Goal: Task Accomplishment & Management: Use online tool/utility

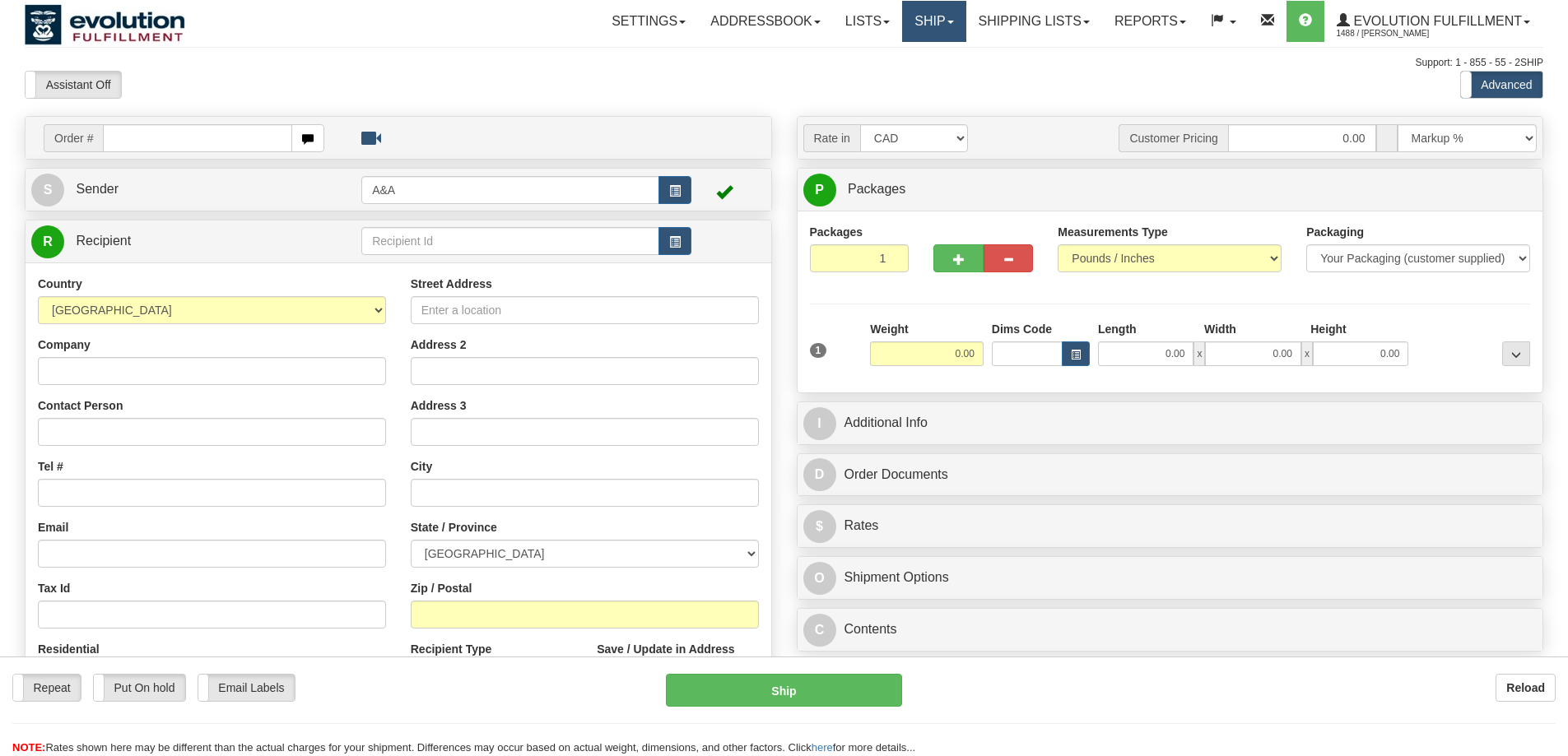
click at [939, 14] on link "Ship" at bounding box center [934, 21] width 63 height 41
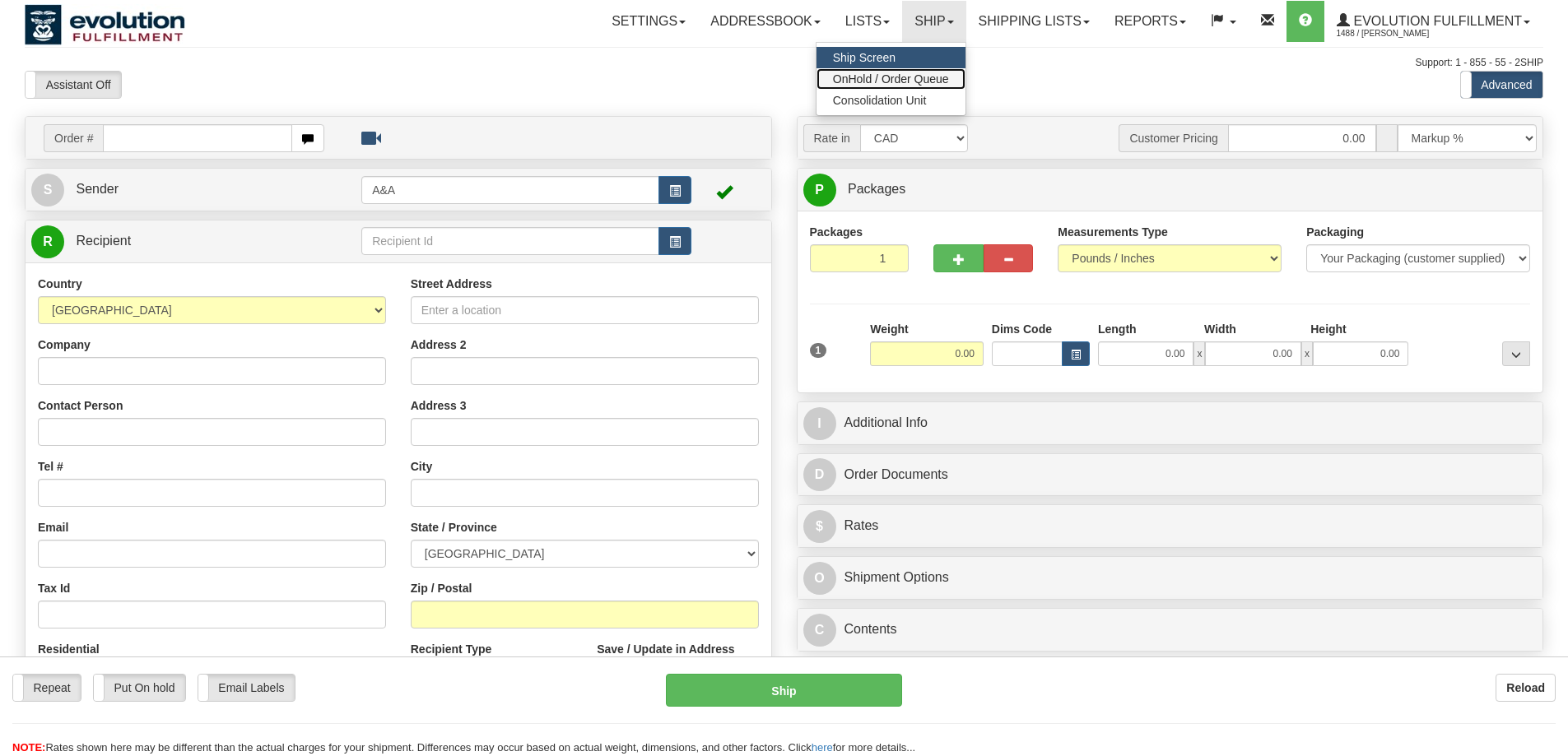
click at [892, 79] on span "OnHold / Order Queue" at bounding box center [891, 78] width 116 height 13
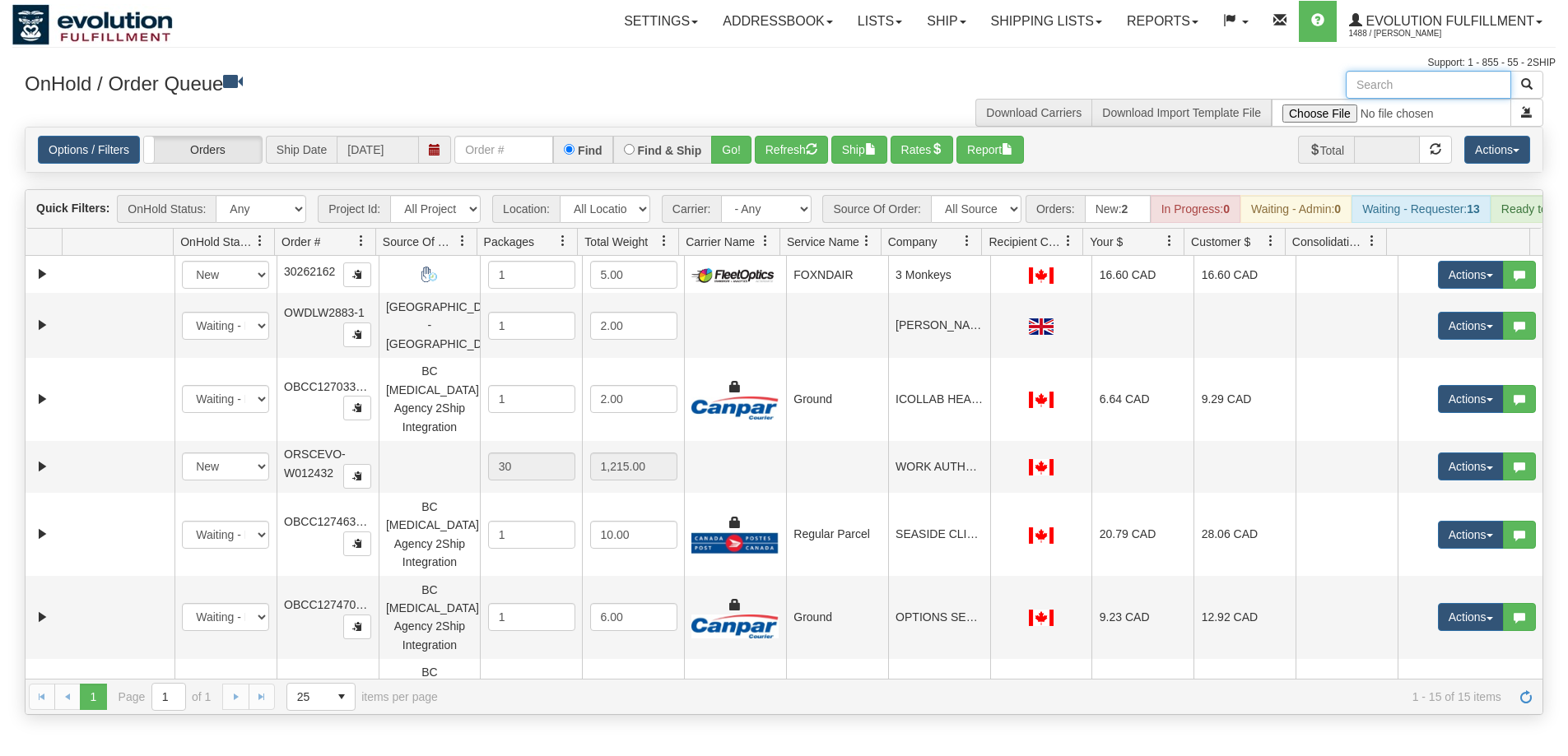
click at [1418, 77] on input "text" at bounding box center [1428, 85] width 166 height 28
paste input "BK_AW25-04"
click at [1523, 78] on span "button" at bounding box center [1527, 84] width 12 height 12
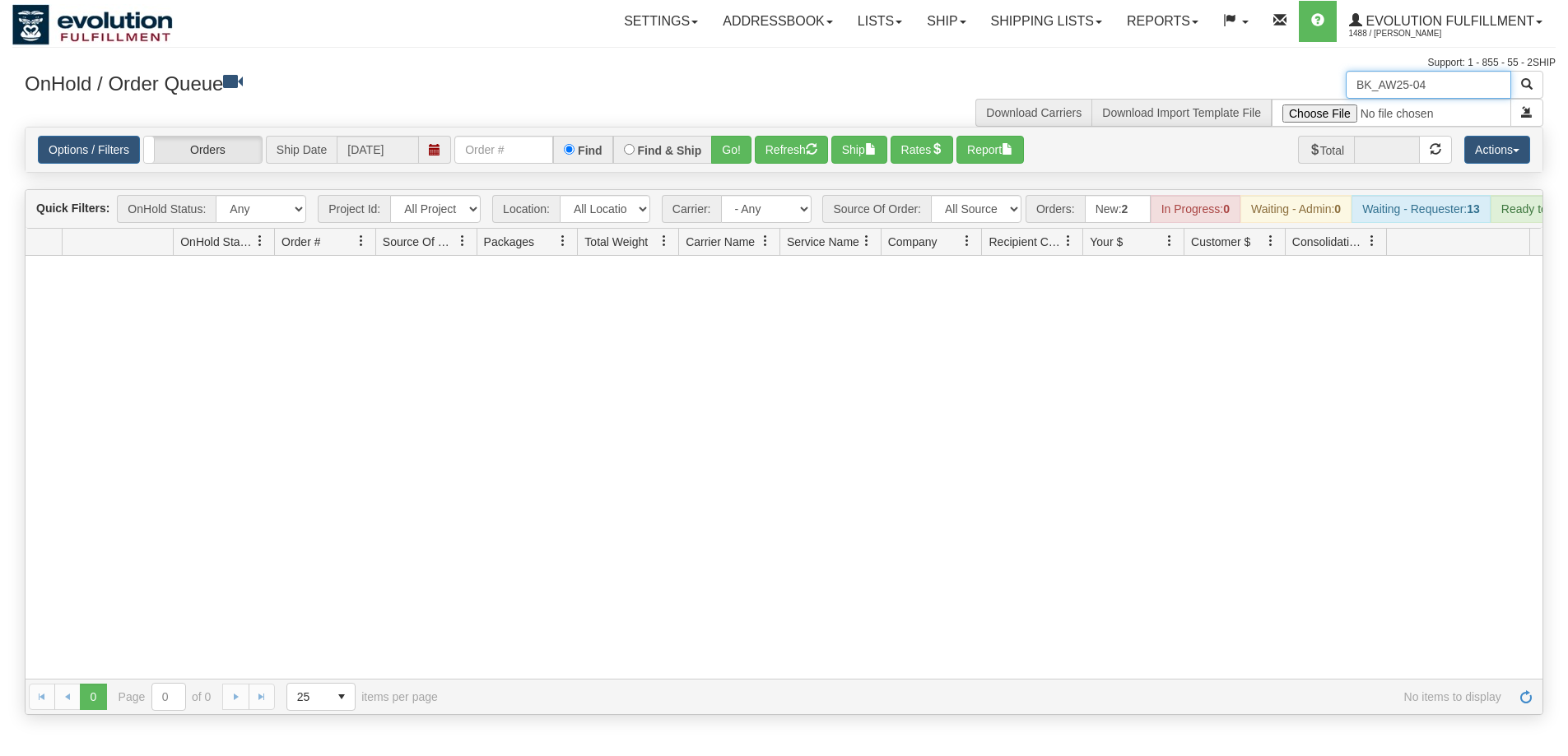
click at [1374, 86] on input "BK_AW25-04" at bounding box center [1428, 85] width 166 height 28
type input "OBKNBK_AW25-04"
click at [1532, 82] on span "button" at bounding box center [1527, 84] width 12 height 12
click at [945, 19] on link "Ship" at bounding box center [945, 21] width 63 height 41
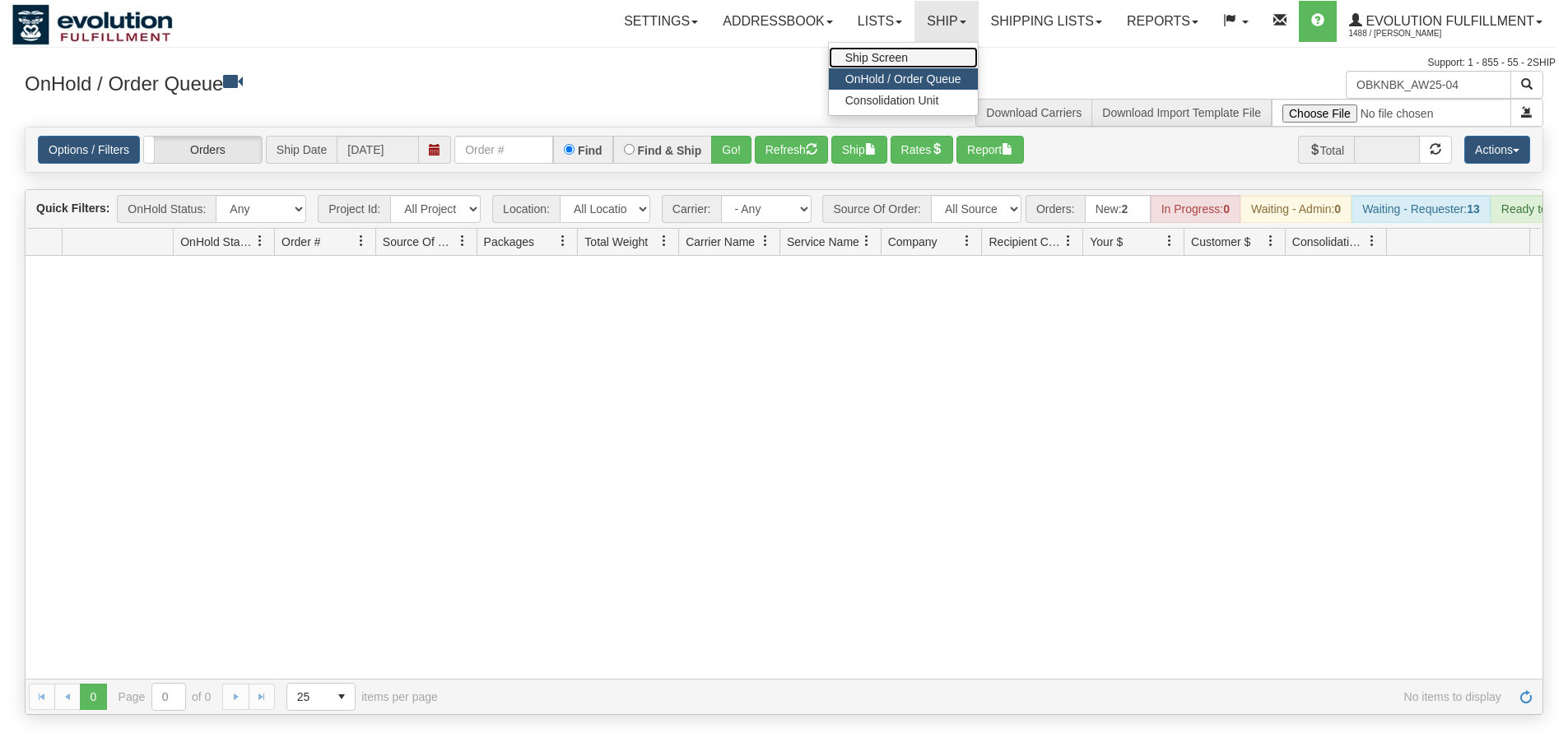
click at [919, 55] on link "Ship Screen" at bounding box center [903, 58] width 149 height 21
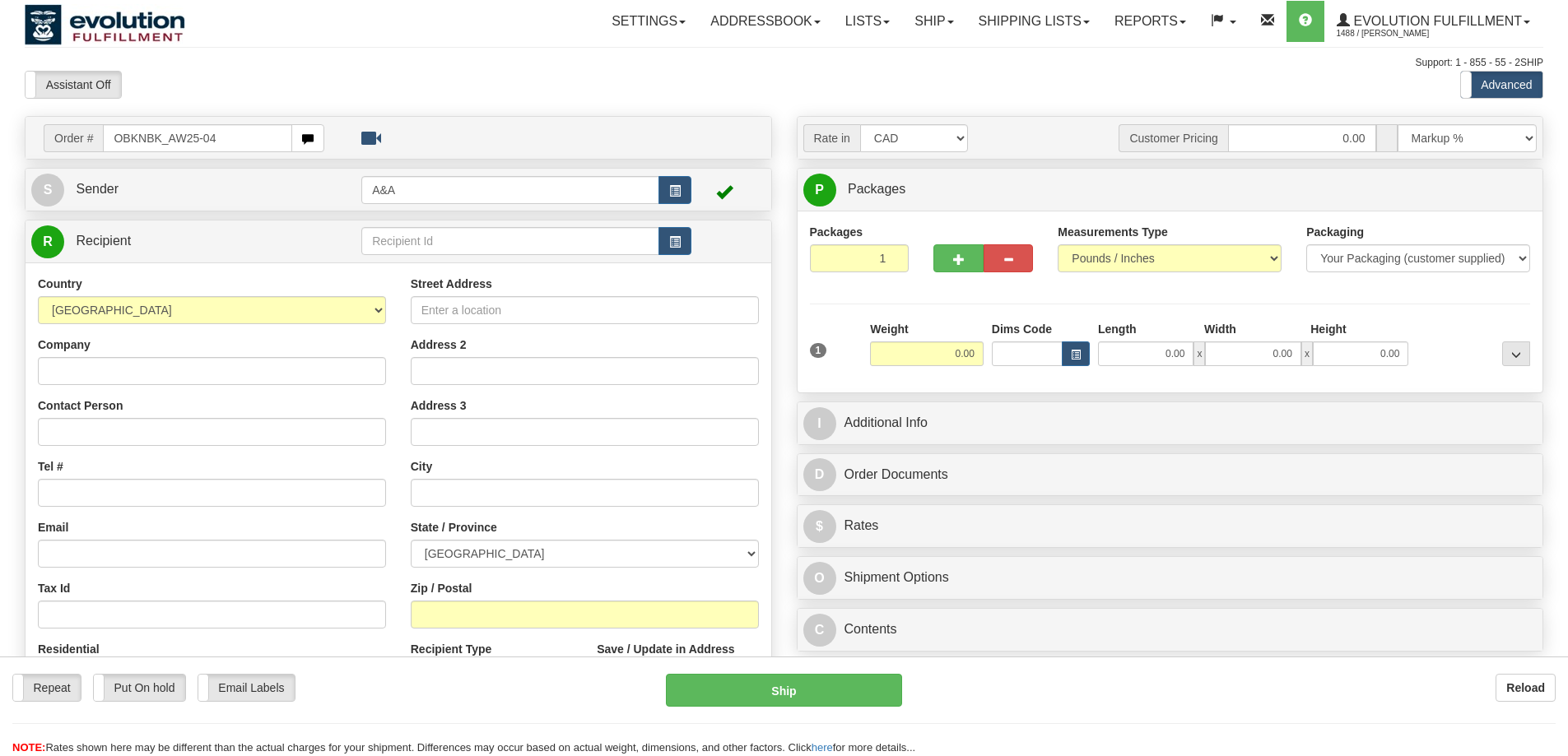
type input "OBKNBK_AW25-04"
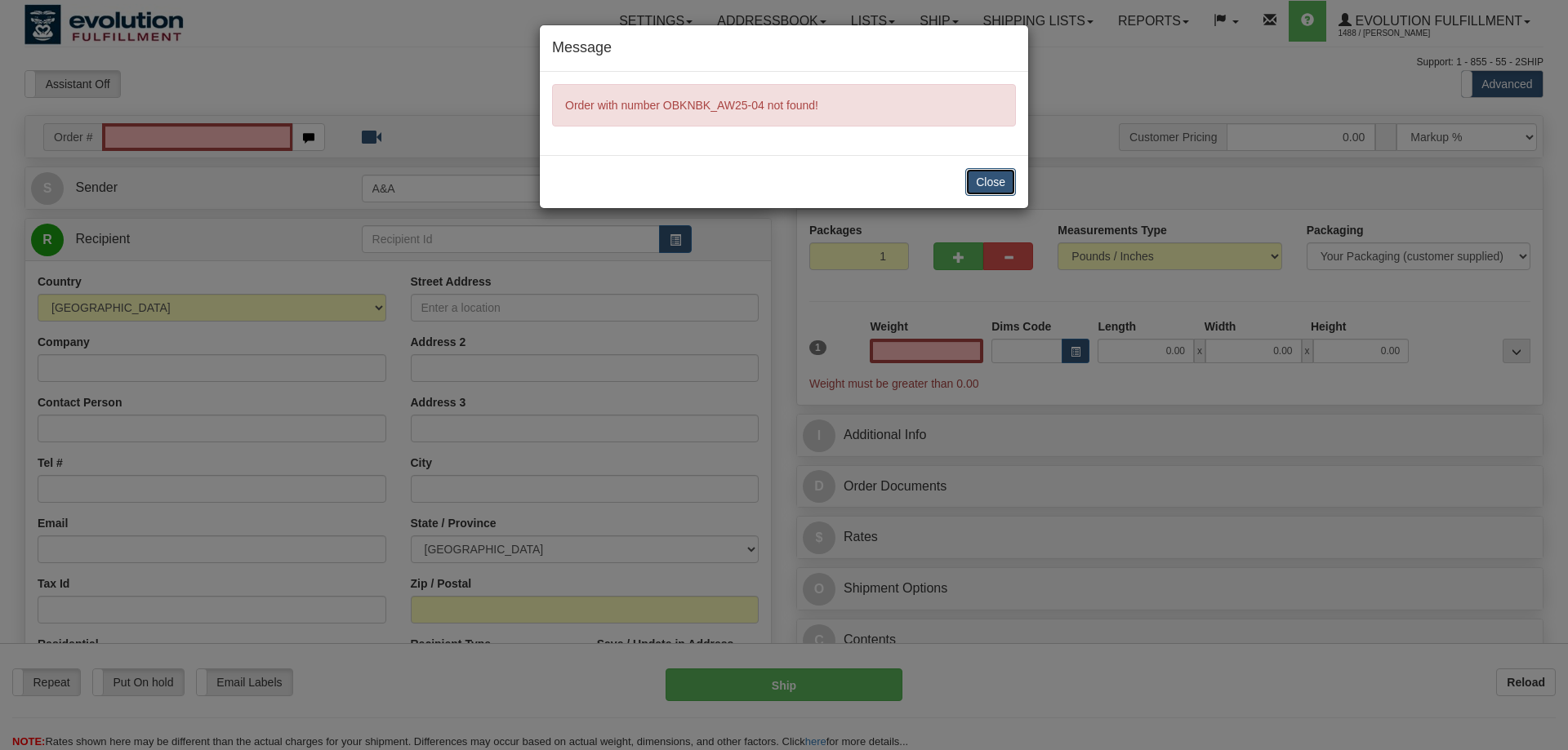
click at [980, 179] on button "Close" at bounding box center [990, 182] width 50 height 28
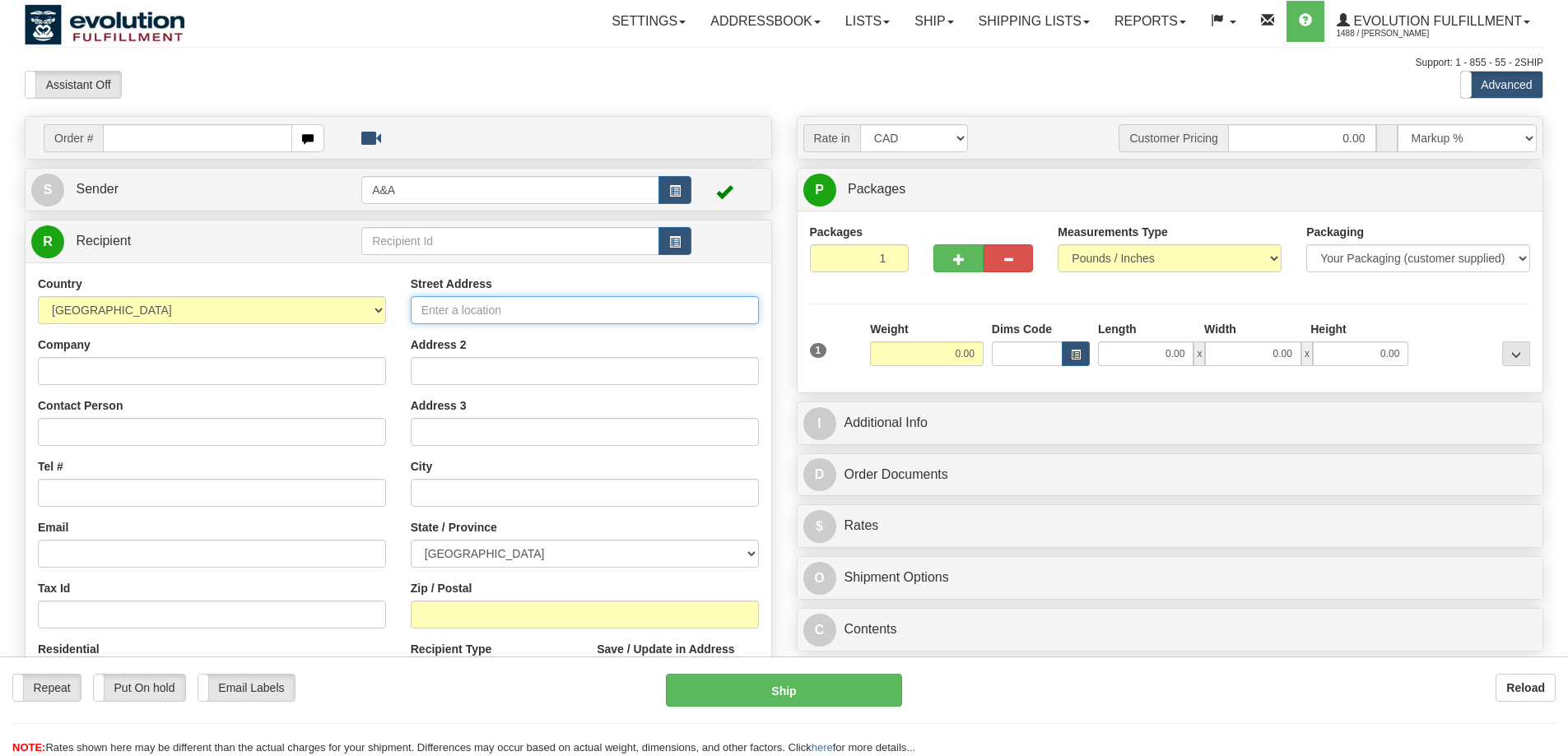
drag, startPoint x: 583, startPoint y: 316, endPoint x: 402, endPoint y: 311, distance: 181.1
click at [583, 316] on input "Street Address" at bounding box center [584, 310] width 348 height 28
paste input "102-1812 4TH STREET"
type input "102-1812 4TH STREET"
click at [445, 495] on input "text" at bounding box center [584, 493] width 348 height 28
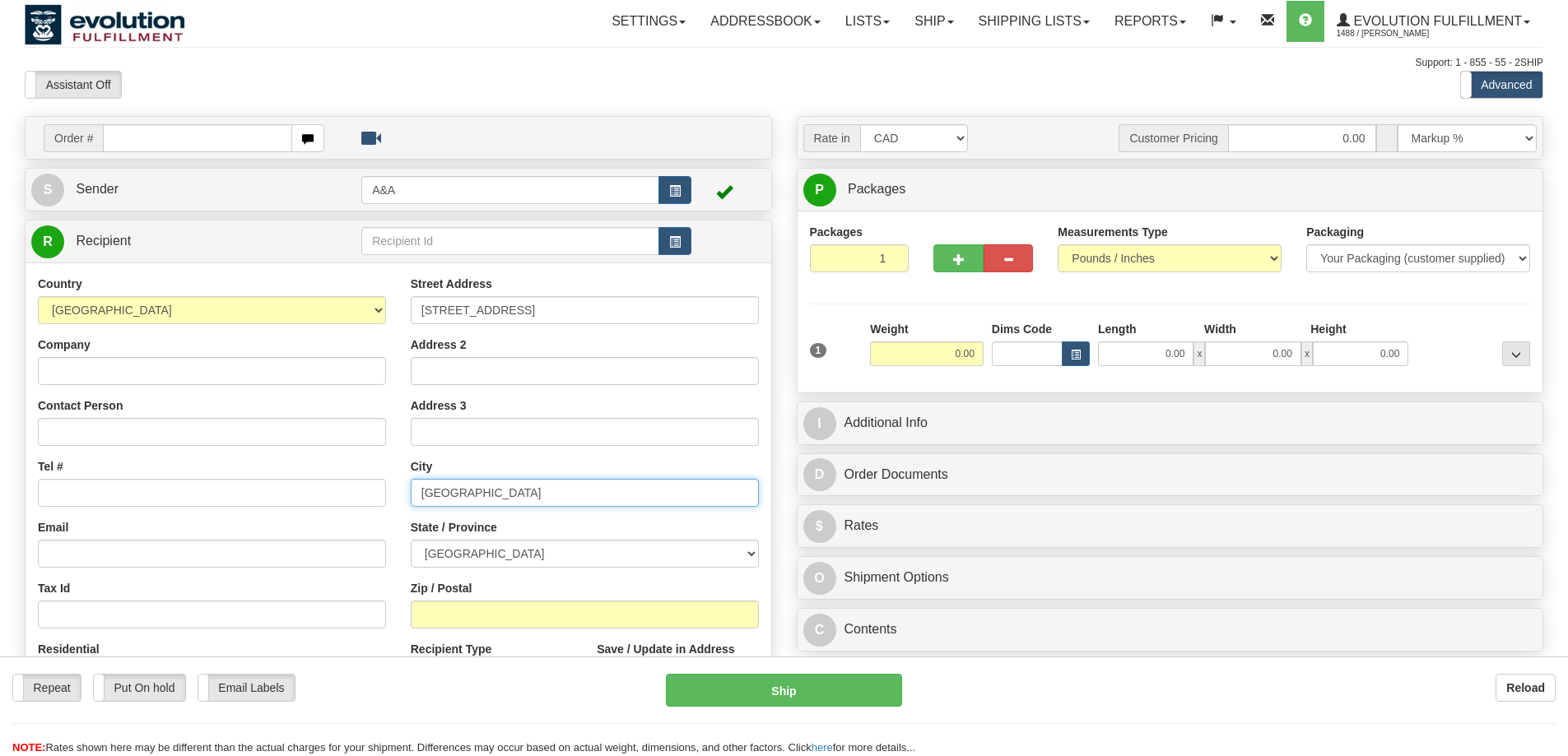
type input "CALGARY"
click at [452, 603] on input "Zip / Postal" at bounding box center [584, 615] width 348 height 28
paste input "T2S-1W1"
type input "T2S-1W1"
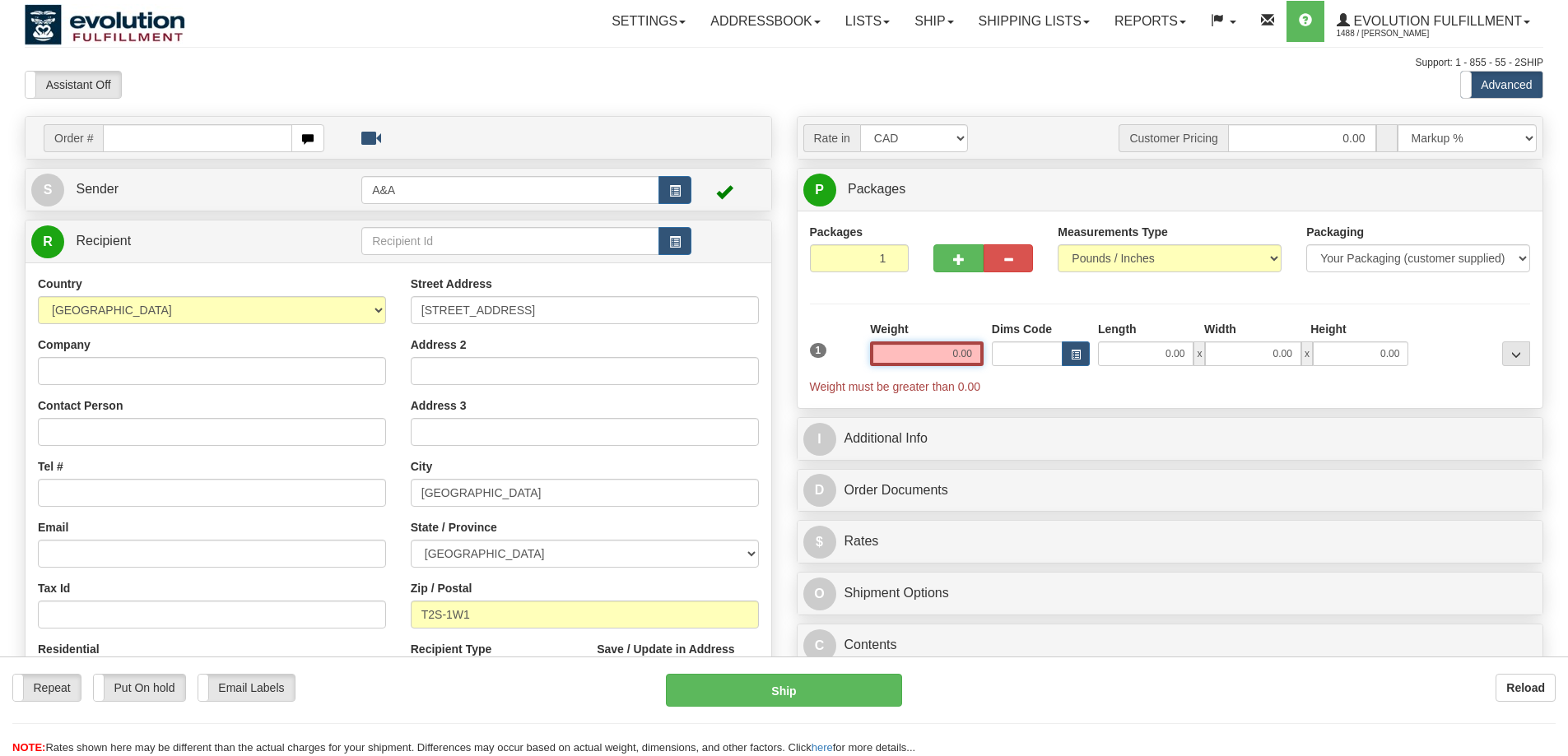
click at [958, 358] on input "0.00" at bounding box center [927, 353] width 113 height 24
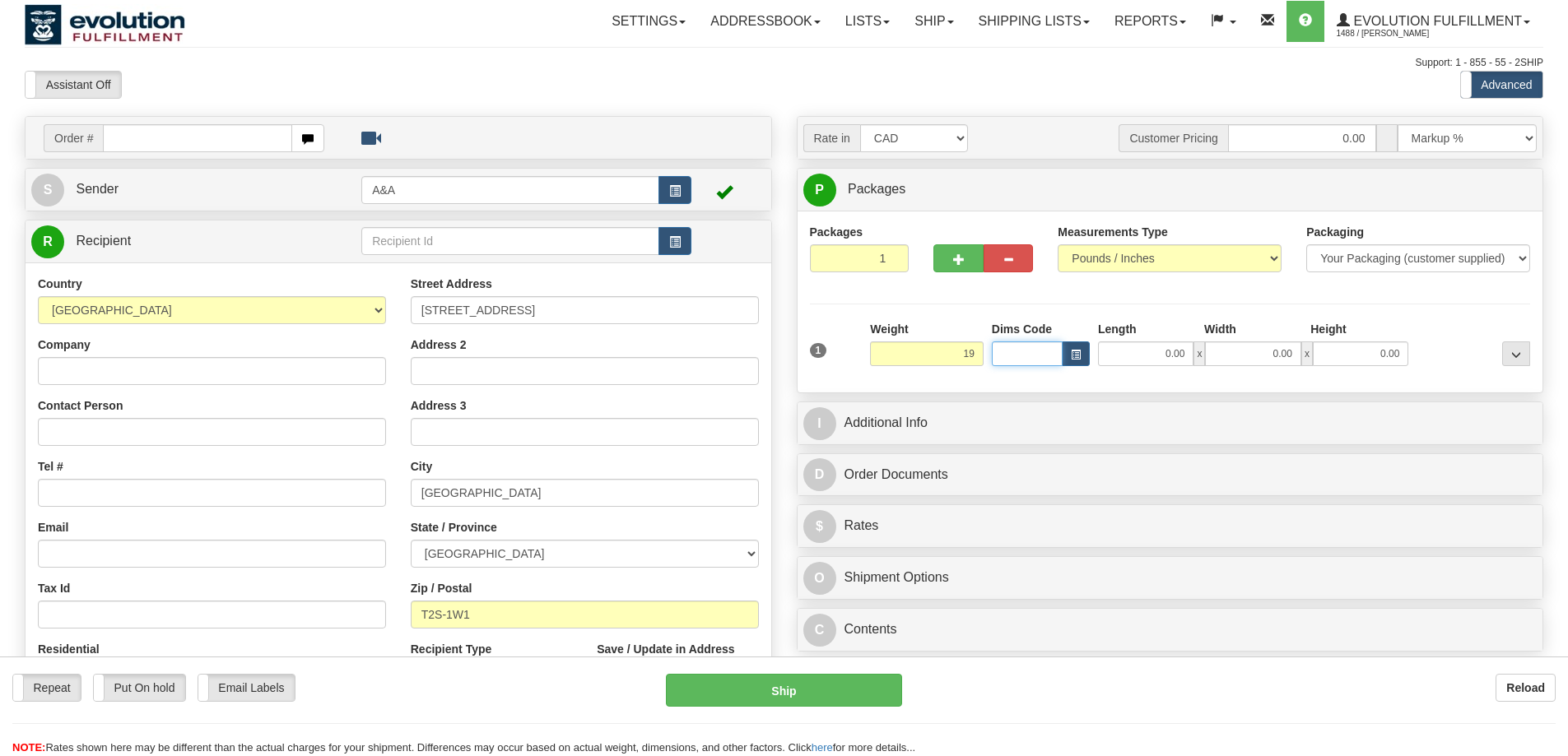
type input "19.00"
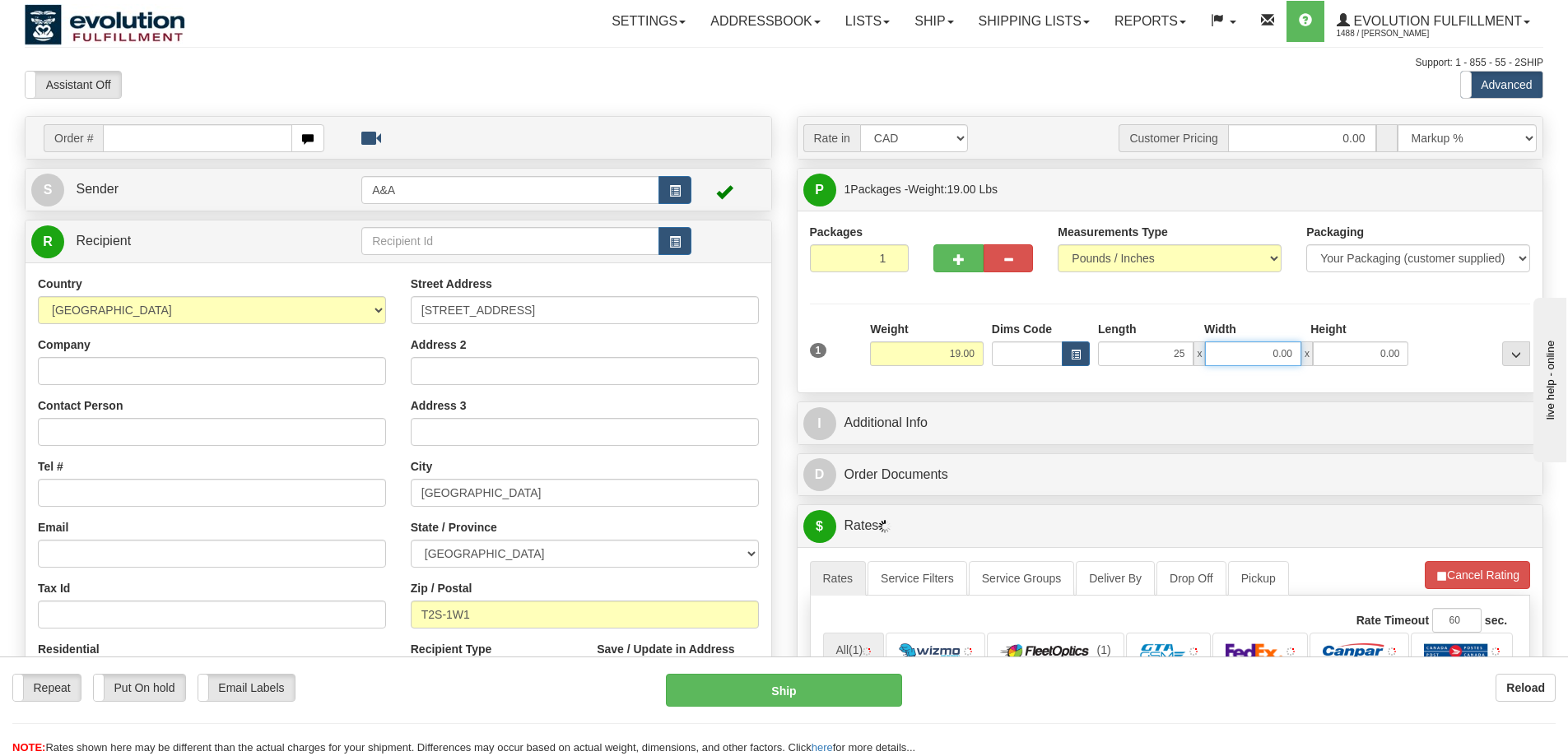
type input "25.00"
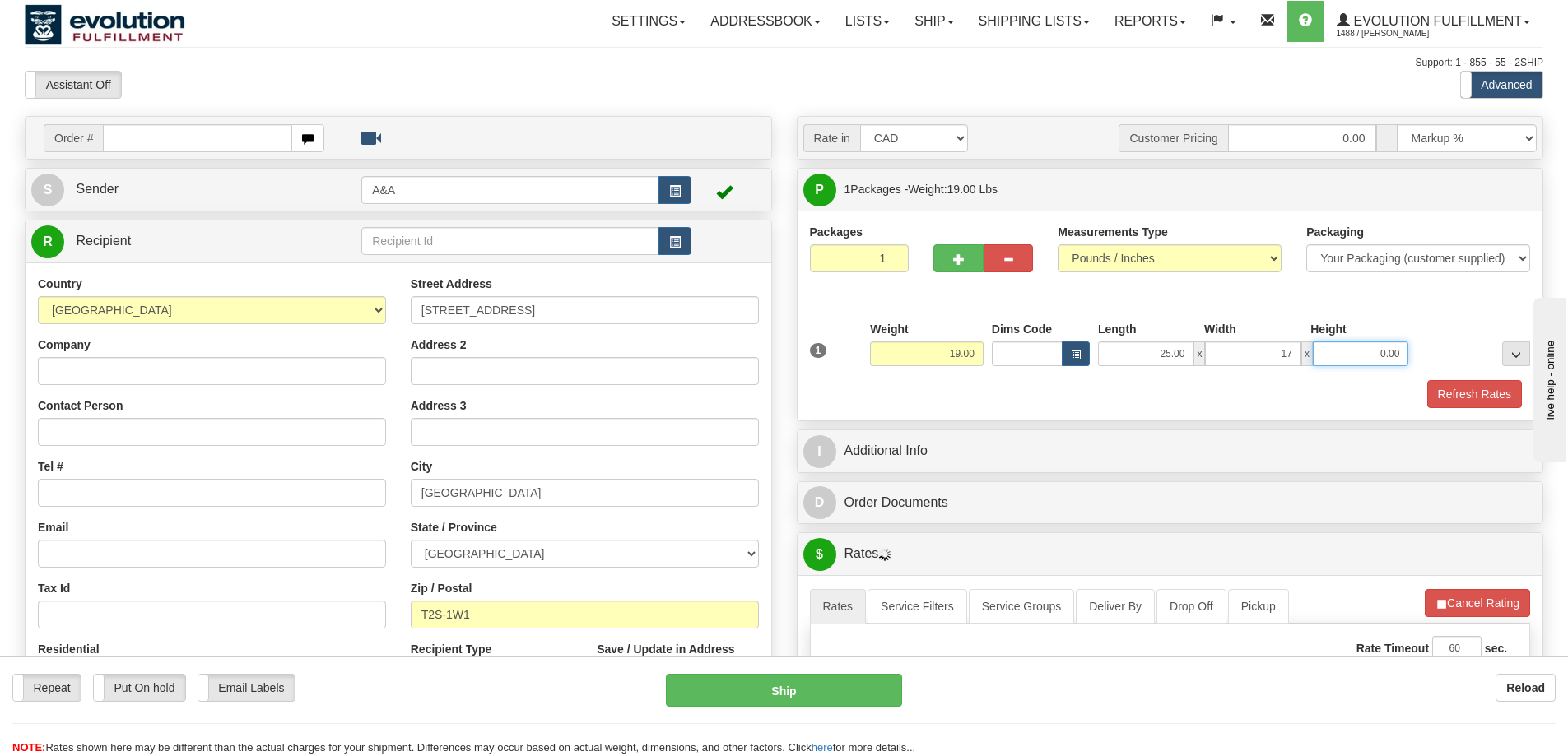
type input "17.00"
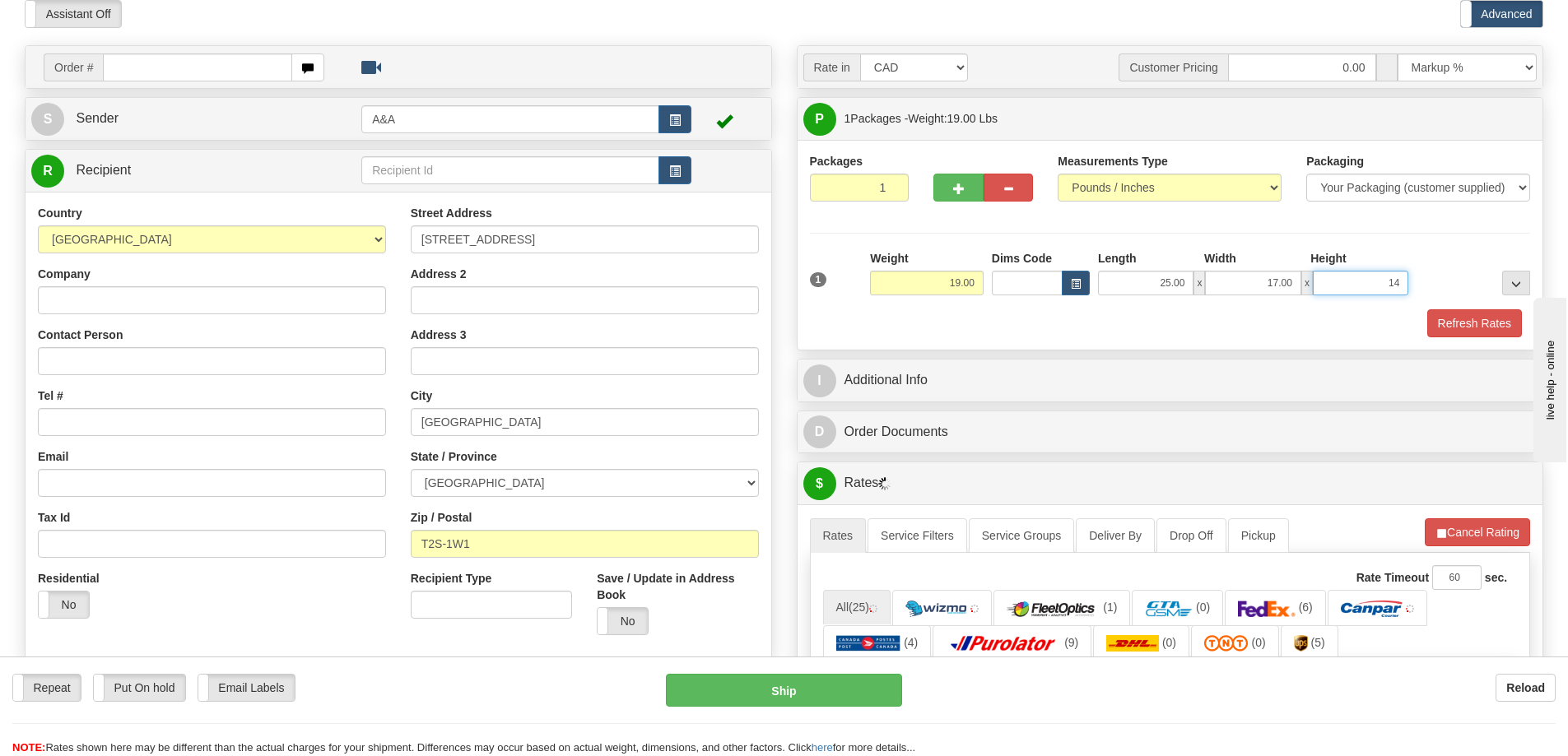
scroll to position [247, 0]
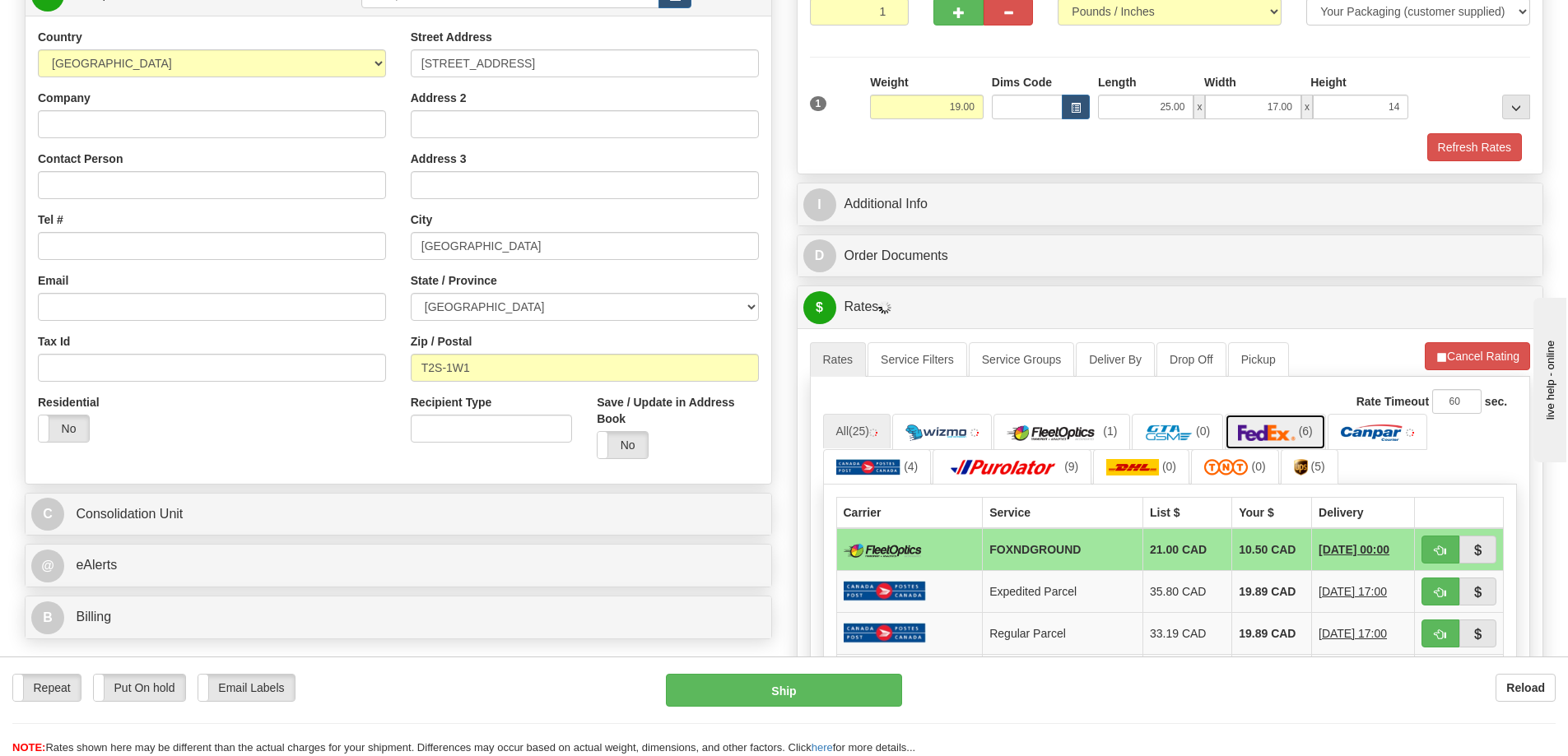
type input "14.00"
click at [1271, 424] on img at bounding box center [1266, 432] width 58 height 17
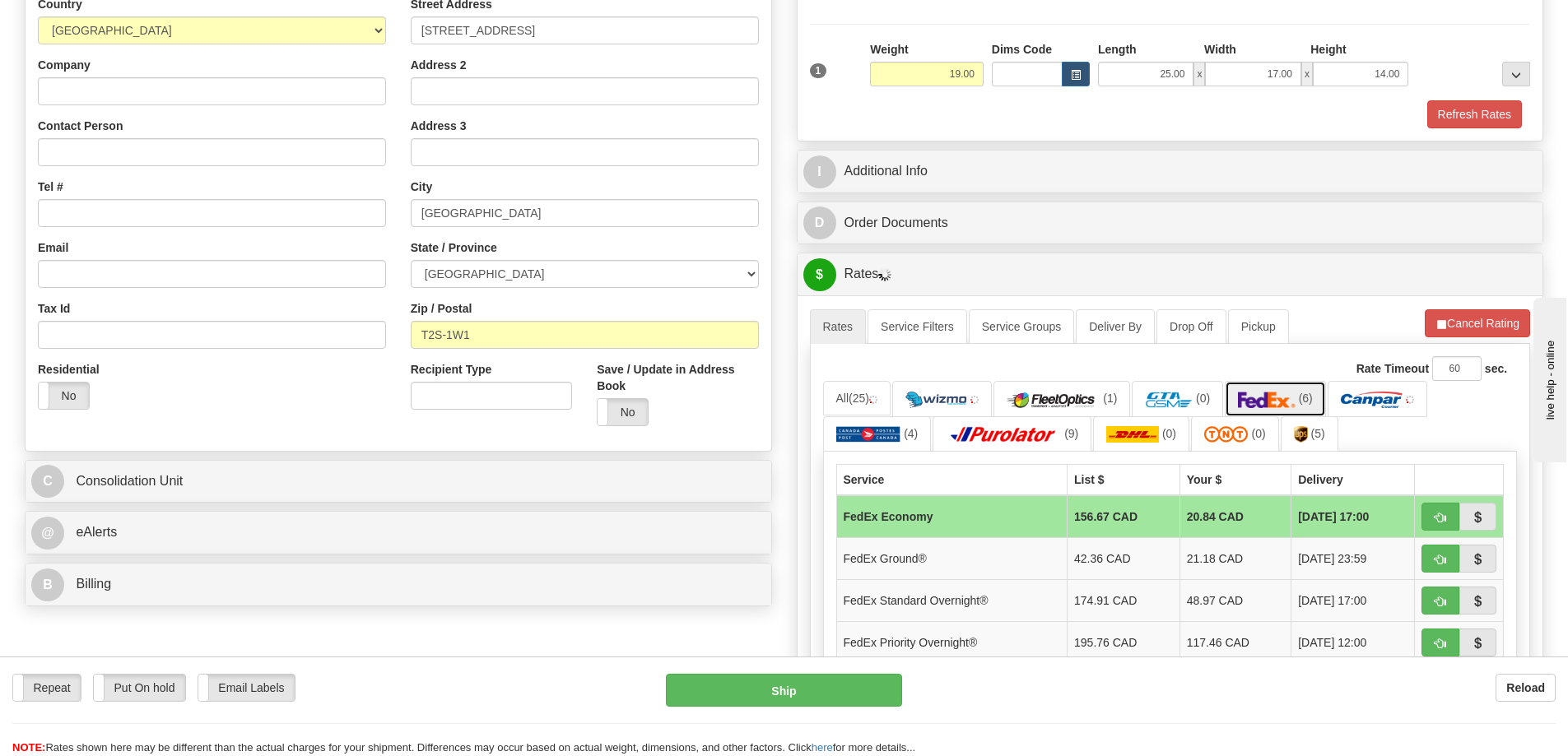
scroll to position [329, 0]
